Goal: Task Accomplishment & Management: Manage account settings

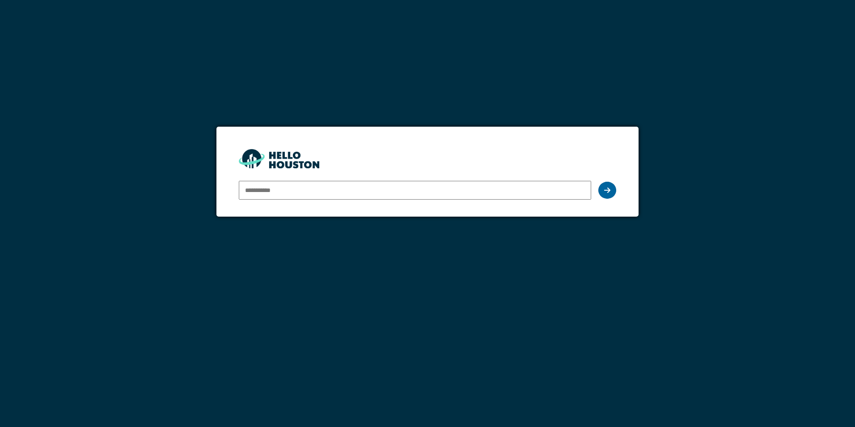
type input "**********"
click at [606, 188] on icon at bounding box center [607, 190] width 6 height 7
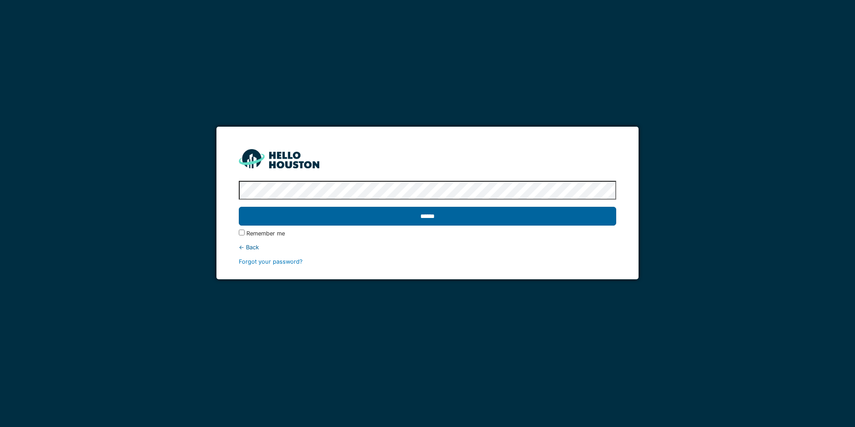
click at [370, 224] on input "******" at bounding box center [427, 216] width 377 height 19
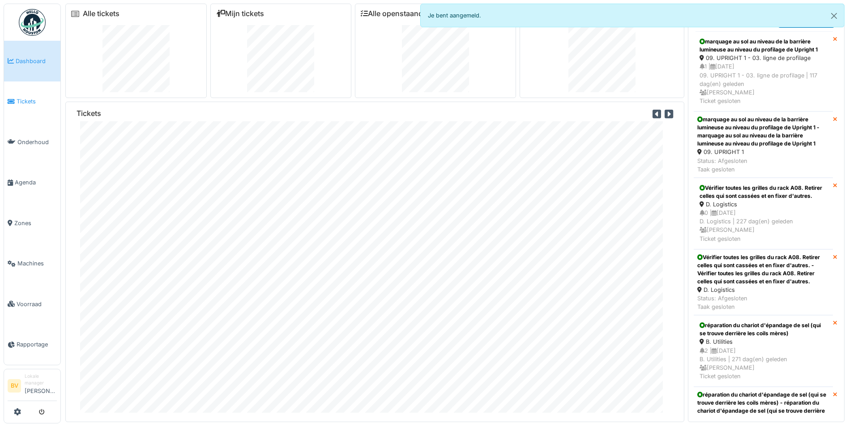
click at [30, 101] on span "Tickets" at bounding box center [37, 101] width 40 height 8
